Goal: Obtain resource: Obtain resource

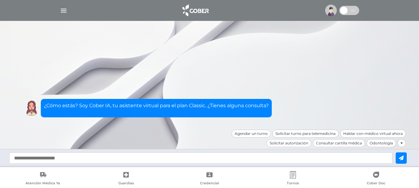
click at [62, 12] on img "button" at bounding box center [64, 11] width 8 height 8
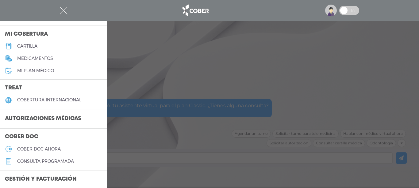
scroll to position [87, 0]
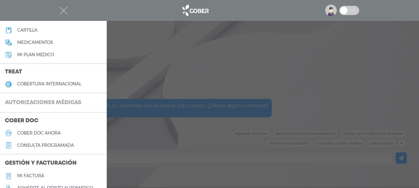
click at [76, 101] on h3 "Autorizaciones médicas" at bounding box center [43, 103] width 86 height 12
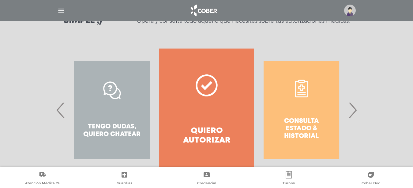
scroll to position [120, 0]
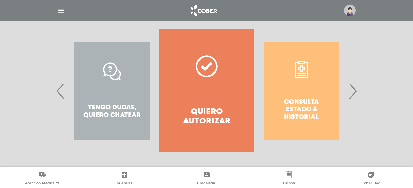
click at [302, 104] on div "Consulta estado & historial" at bounding box center [301, 90] width 95 height 123
click at [355, 91] on span "›" at bounding box center [353, 90] width 12 height 33
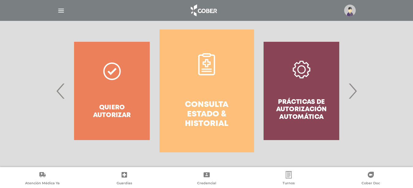
click at [219, 107] on h4 "Consulta estado & historial" at bounding box center [207, 114] width 73 height 29
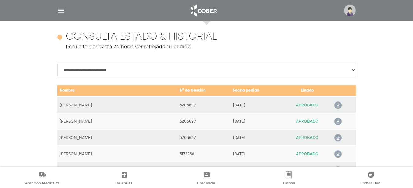
scroll to position [272, 0]
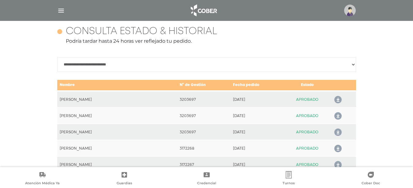
click at [337, 100] on icon at bounding box center [337, 100] width 10 height 10
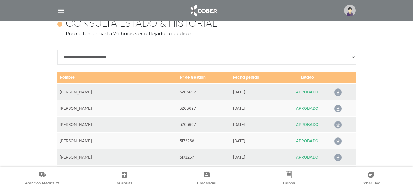
scroll to position [294, 0]
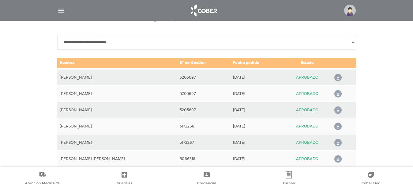
click at [353, 42] on select "**********" at bounding box center [206, 42] width 299 height 15
select select "**********"
click at [57, 35] on select "**********" at bounding box center [206, 42] width 299 height 15
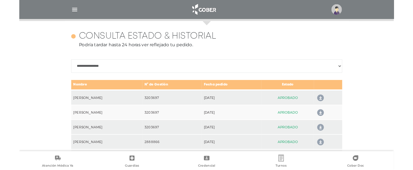
scroll to position [265, 0]
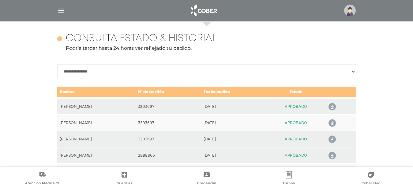
click at [335, 108] on icon at bounding box center [331, 107] width 10 height 10
click at [334, 104] on icon at bounding box center [331, 107] width 10 height 10
click at [333, 122] on icon at bounding box center [331, 123] width 10 height 10
click at [333, 124] on icon at bounding box center [331, 123] width 10 height 10
click at [333, 139] on icon at bounding box center [331, 139] width 10 height 10
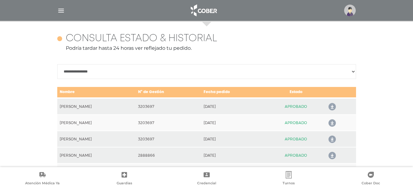
click at [332, 106] on icon at bounding box center [331, 107] width 10 height 10
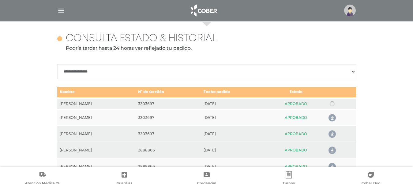
click at [332, 106] on td at bounding box center [340, 103] width 31 height 11
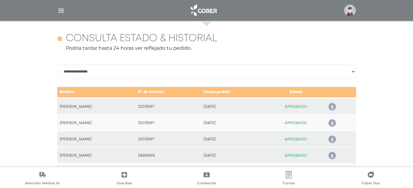
click at [124, 133] on td "CASTAGNINO, NORA" at bounding box center [96, 139] width 78 height 16
click at [334, 139] on icon at bounding box center [331, 139] width 10 height 10
